Goal: Task Accomplishment & Management: Manage account settings

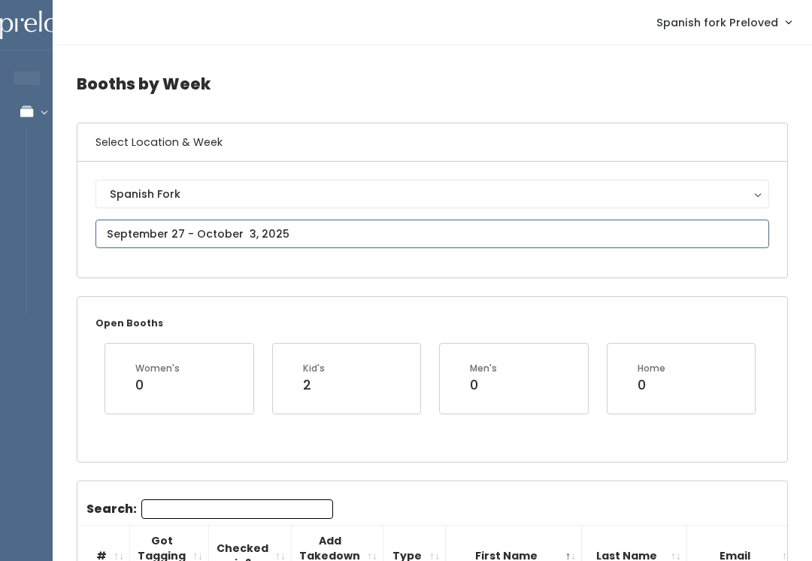
click at [466, 233] on input "text" at bounding box center [433, 234] width 674 height 29
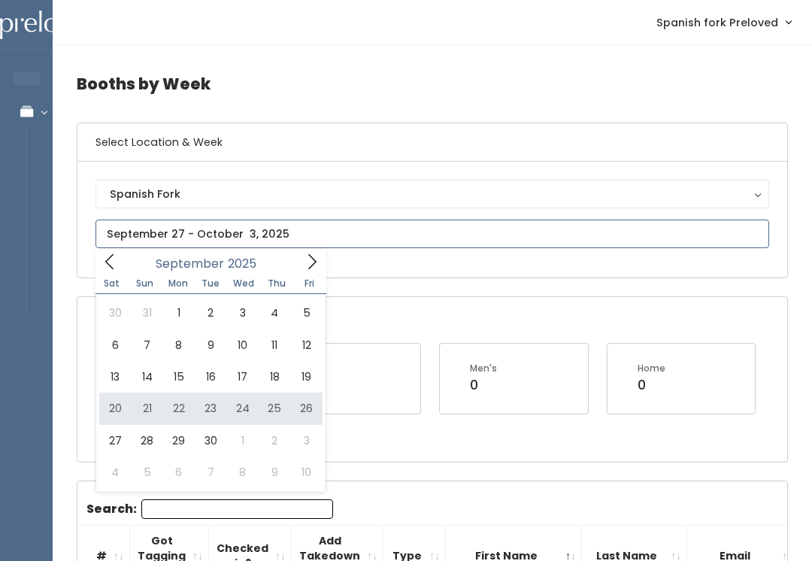
type input "September 20 to September 26"
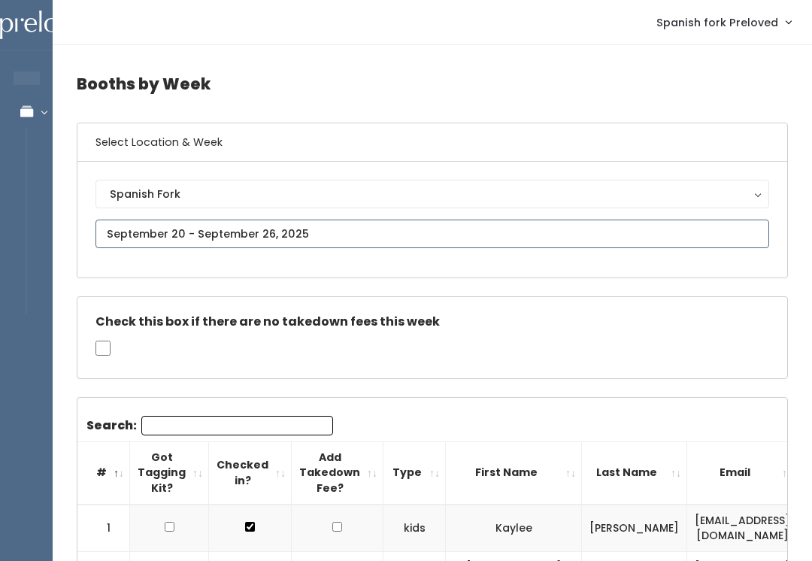
click at [646, 226] on input "text" at bounding box center [433, 234] width 674 height 29
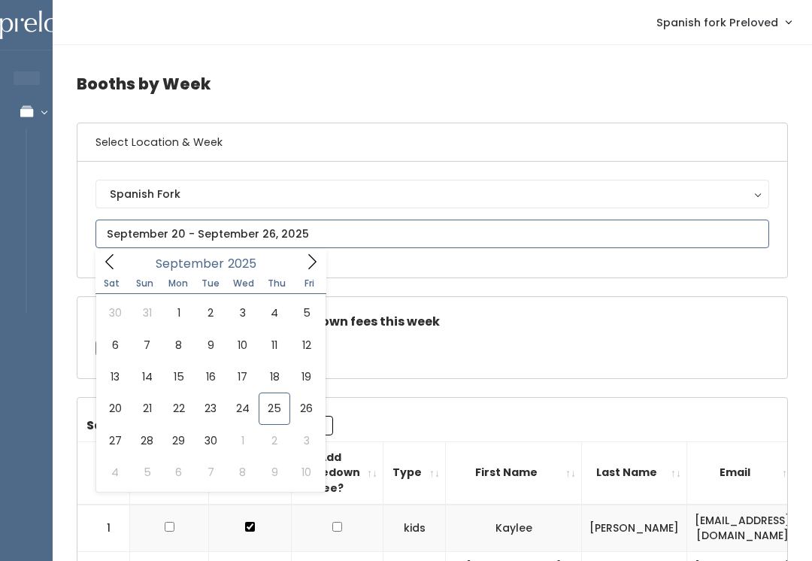
type input "September 27 to October 3"
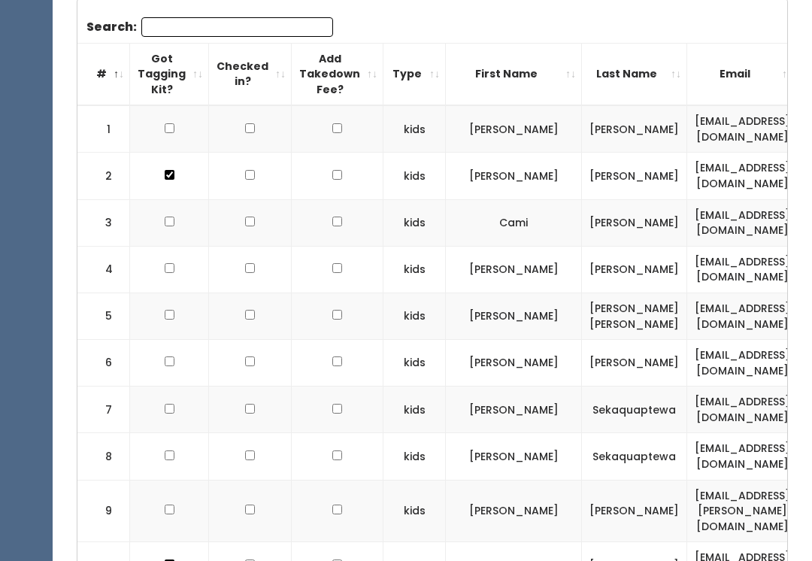
scroll to position [482, 0]
click at [286, 19] on input "Search:" at bounding box center [237, 27] width 192 height 20
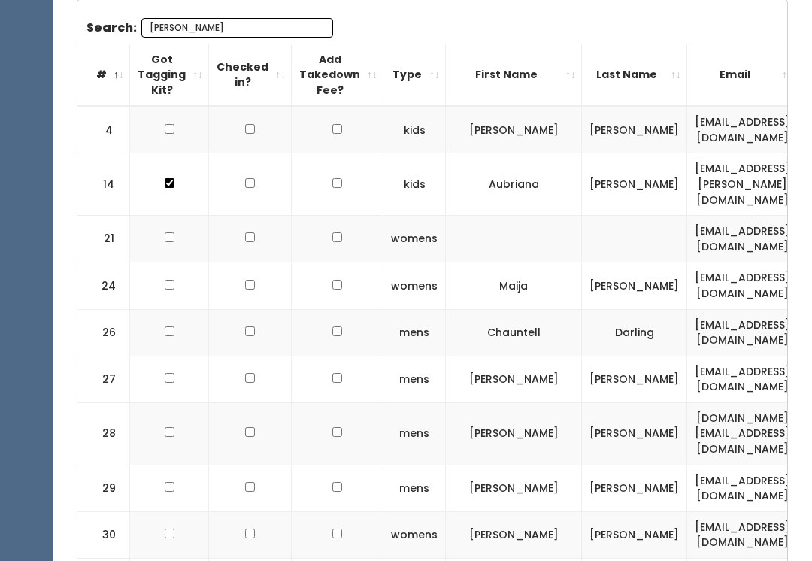
scroll to position [287, 0]
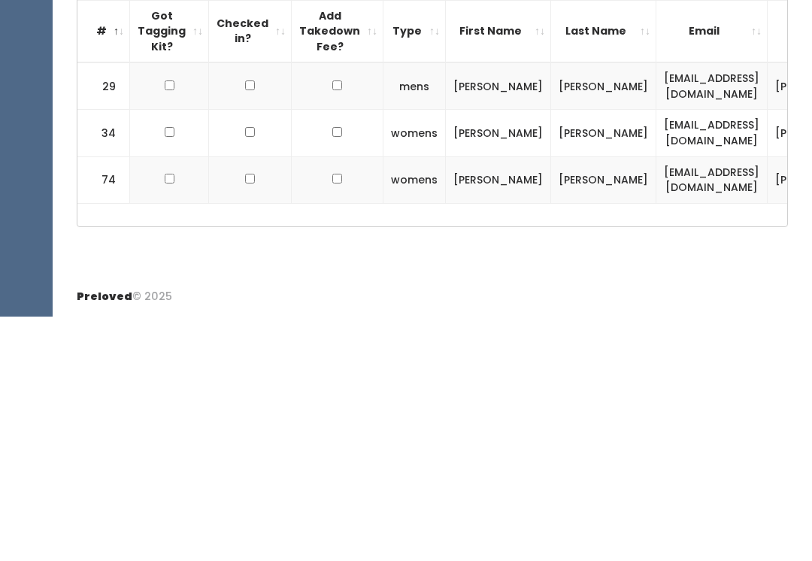
type input "Mel"
click at [159, 307] on td at bounding box center [169, 330] width 79 height 47
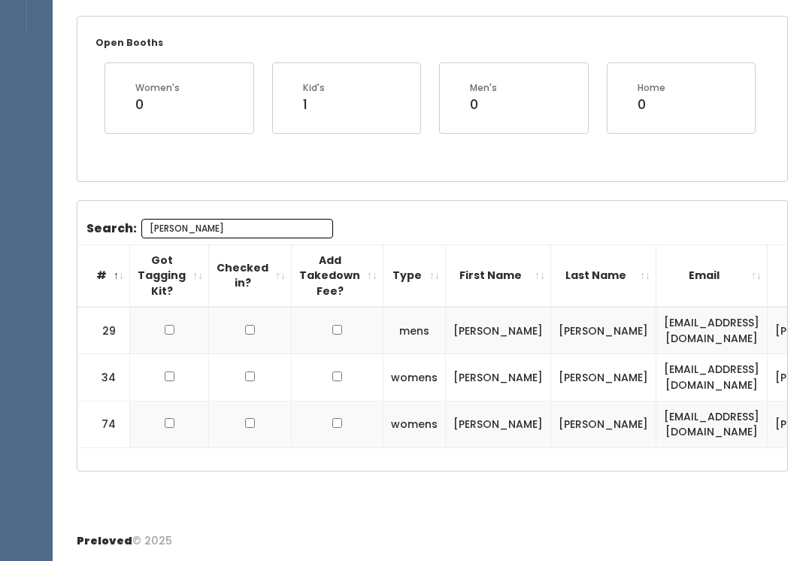
click at [171, 325] on input "checkbox" at bounding box center [170, 330] width 10 height 10
checkbox input "true"
click at [167, 381] on input "checkbox" at bounding box center [170, 376] width 10 height 10
checkbox input "true"
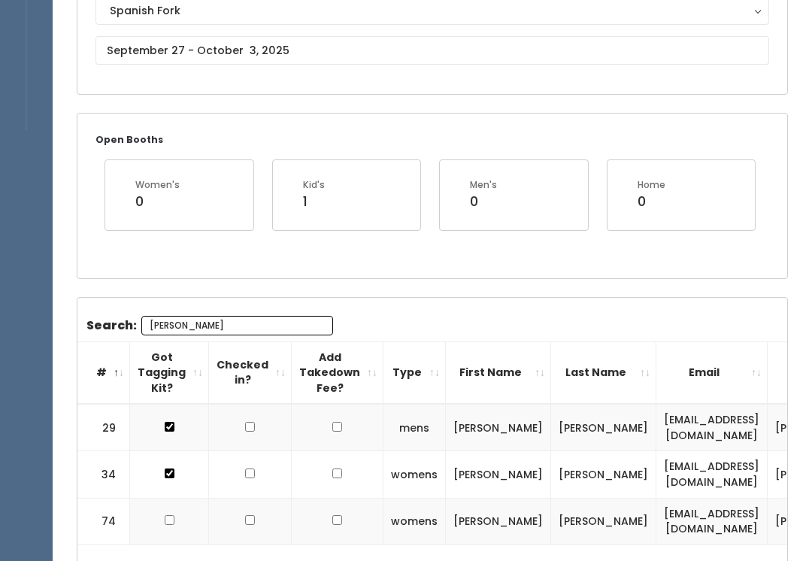
scroll to position [0, 0]
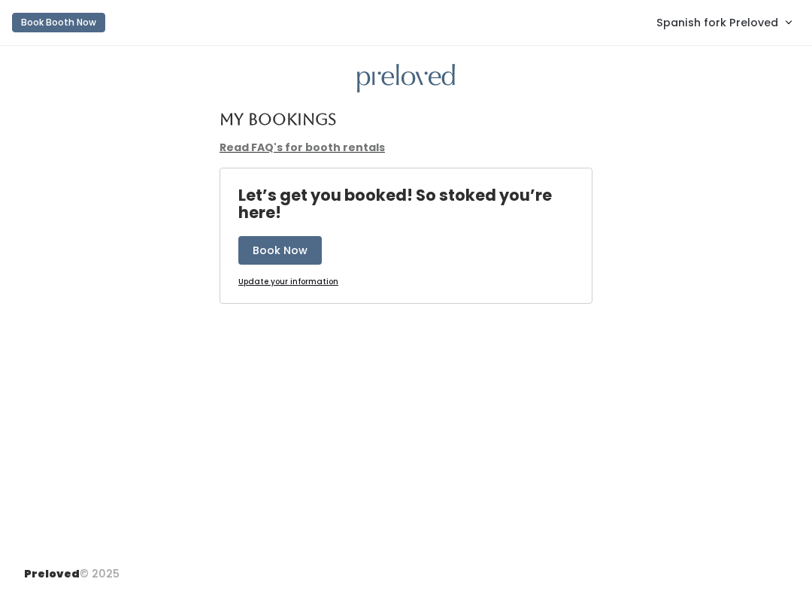
click at [778, 26] on link "Spanish fork Preloved" at bounding box center [723, 22] width 165 height 32
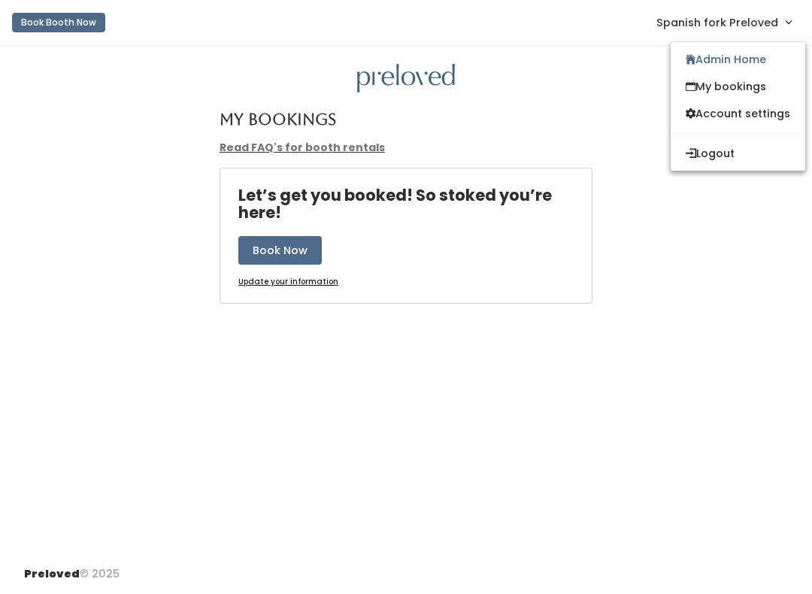
click at [738, 61] on link "Admin Home" at bounding box center [738, 59] width 135 height 27
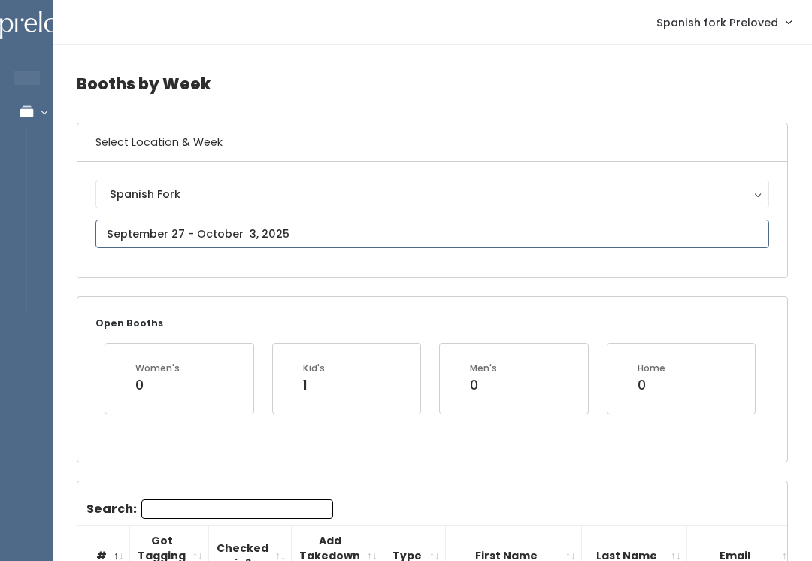
click at [302, 232] on input "text" at bounding box center [433, 234] width 674 height 29
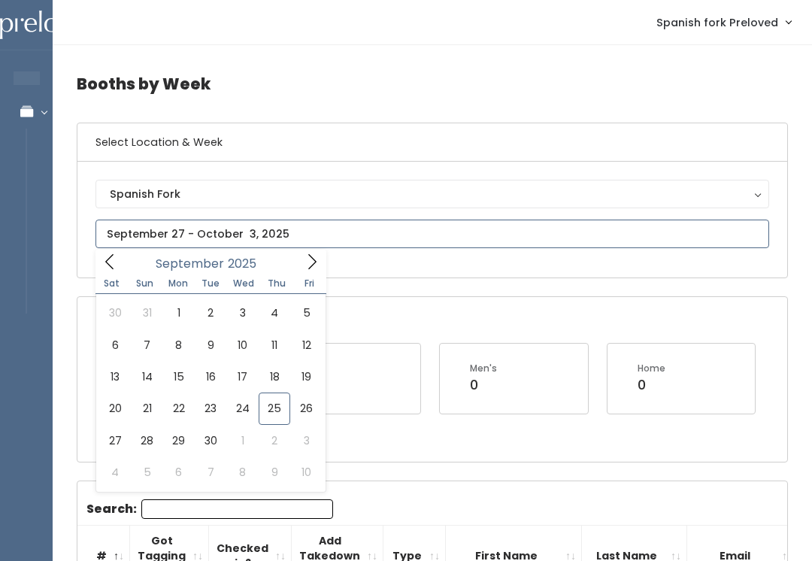
click at [306, 267] on icon at bounding box center [312, 261] width 17 height 17
type input "October 4 to October 10"
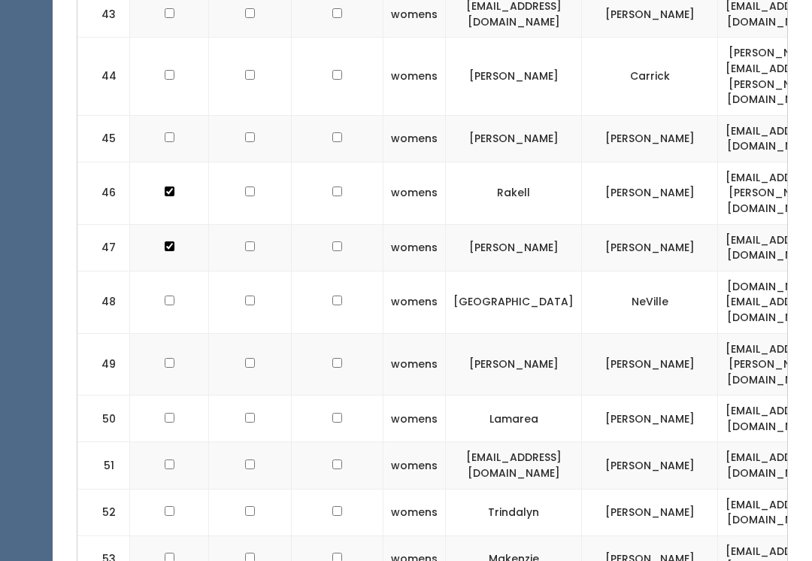
scroll to position [2439, 0]
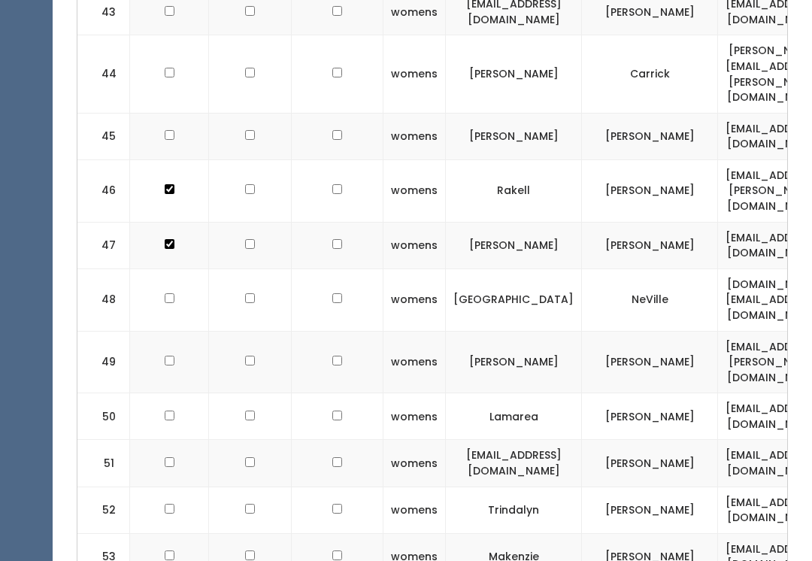
click at [171, 550] on input "checkbox" at bounding box center [170, 555] width 10 height 10
checkbox input "true"
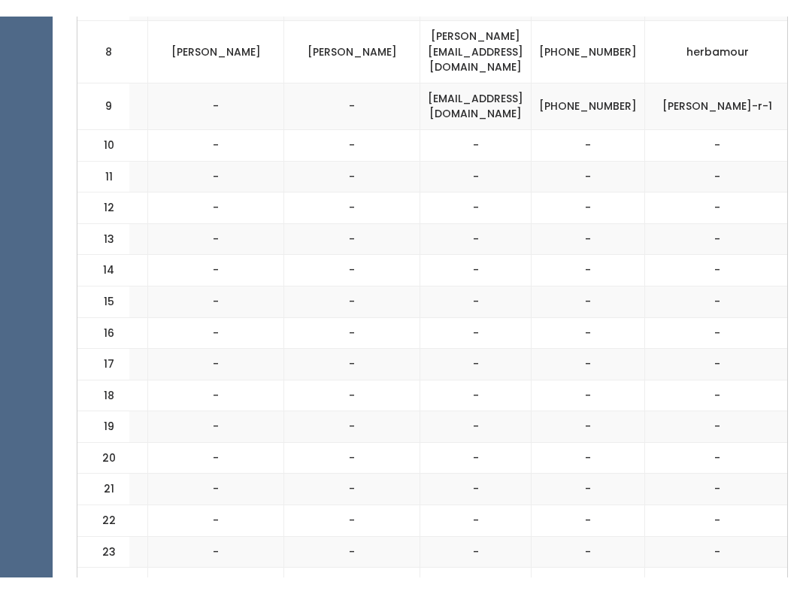
scroll to position [924, 0]
